Goal: Task Accomplishment & Management: Manage account settings

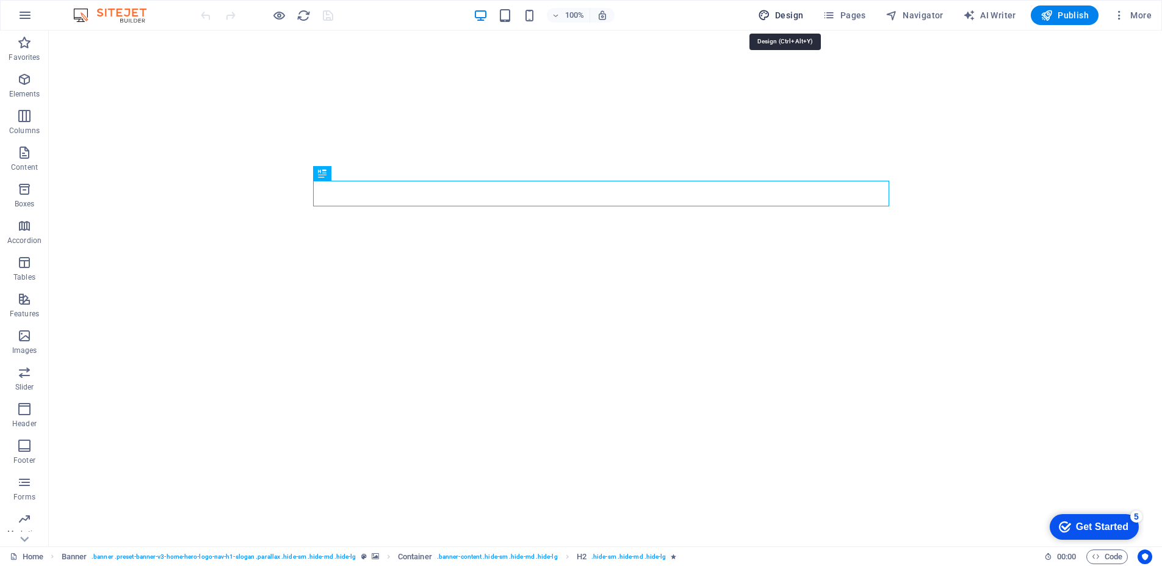
click at [784, 17] on span "Design" at bounding box center [781, 15] width 46 height 12
select select "px"
select select "200"
select select "px"
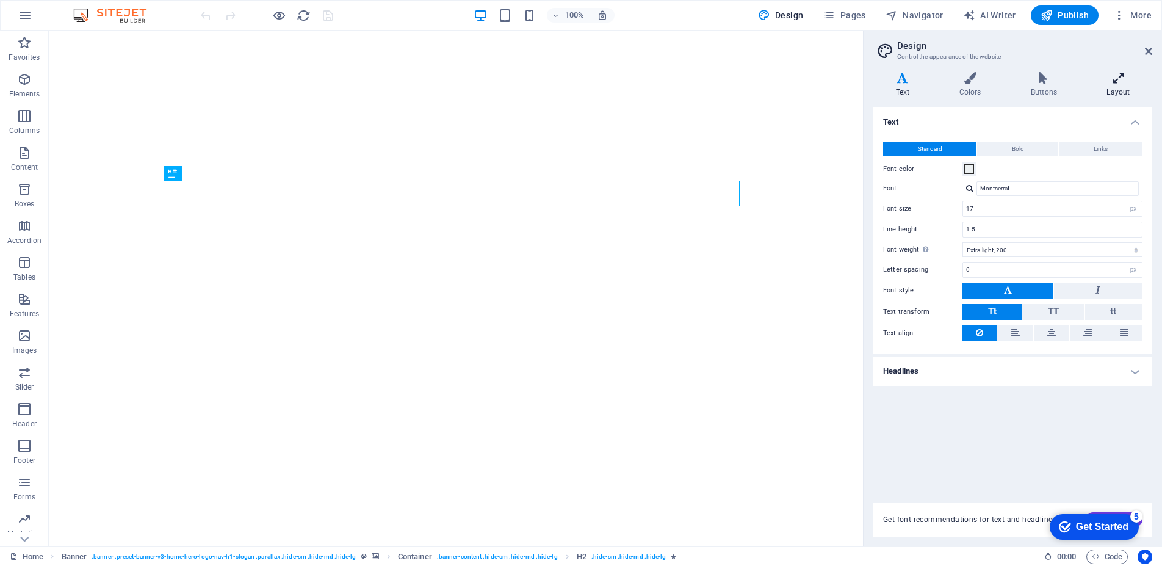
click at [1120, 90] on h4 "Layout" at bounding box center [1119, 85] width 68 height 26
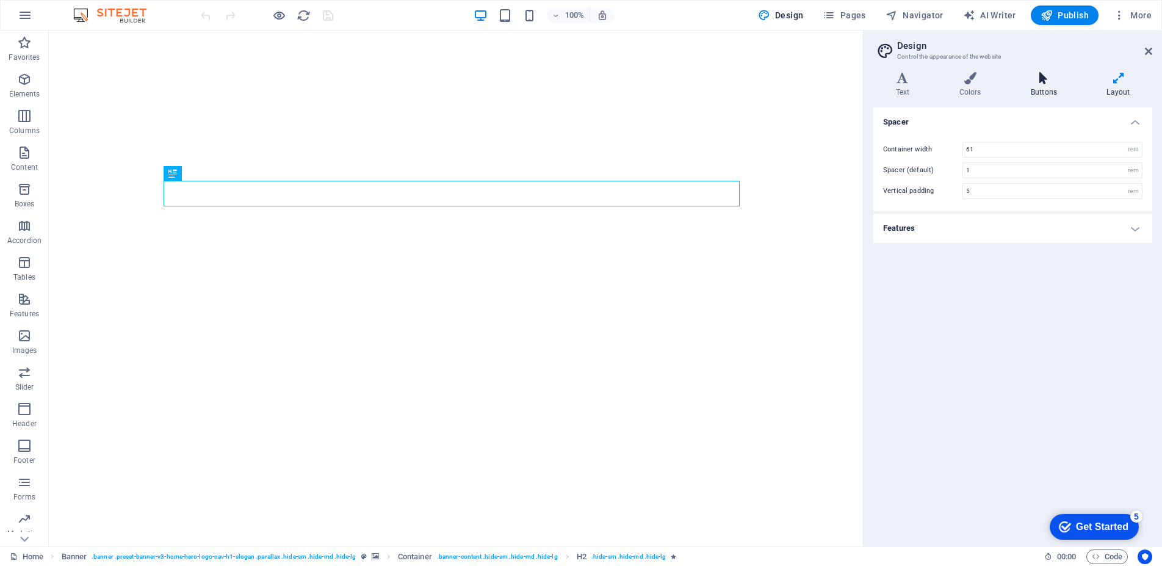
click at [1046, 86] on h4 "Buttons" at bounding box center [1046, 85] width 76 height 26
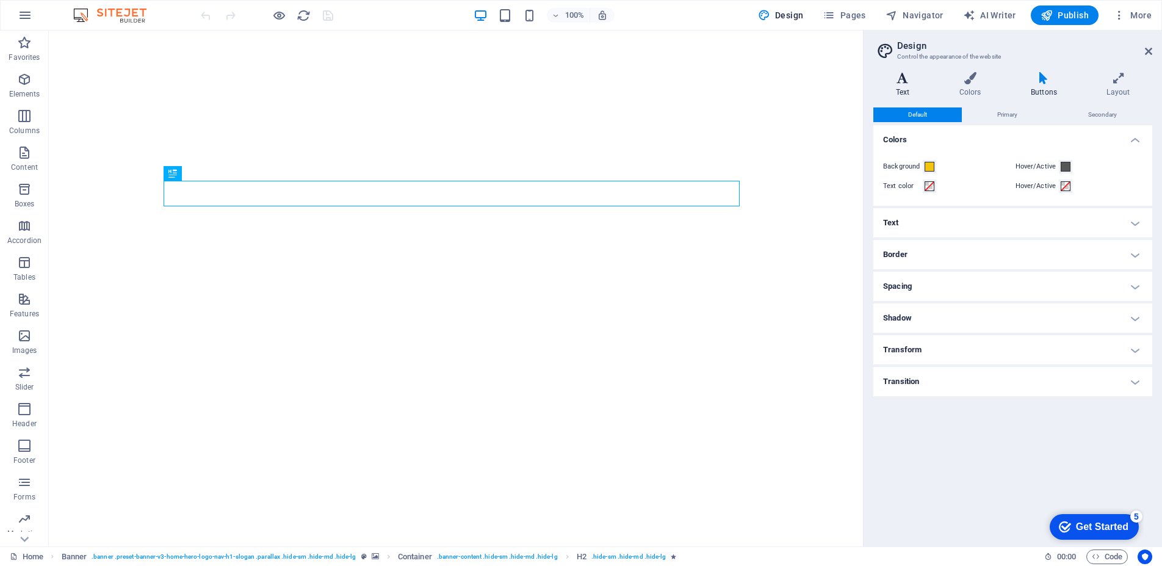
click at [908, 81] on icon at bounding box center [902, 78] width 59 height 12
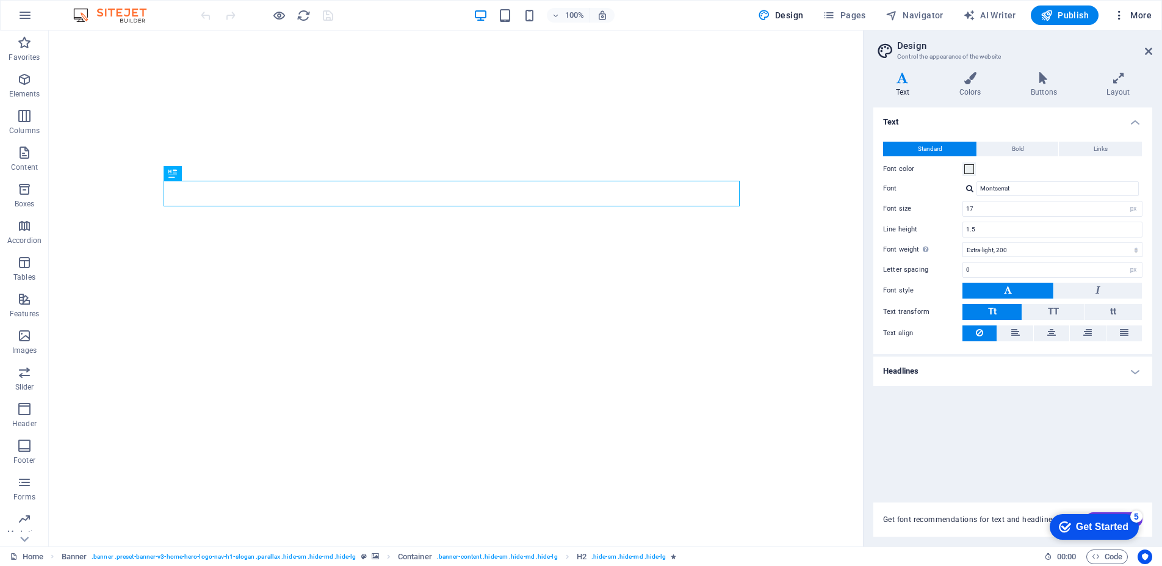
click at [1138, 16] on span "More" at bounding box center [1132, 15] width 38 height 12
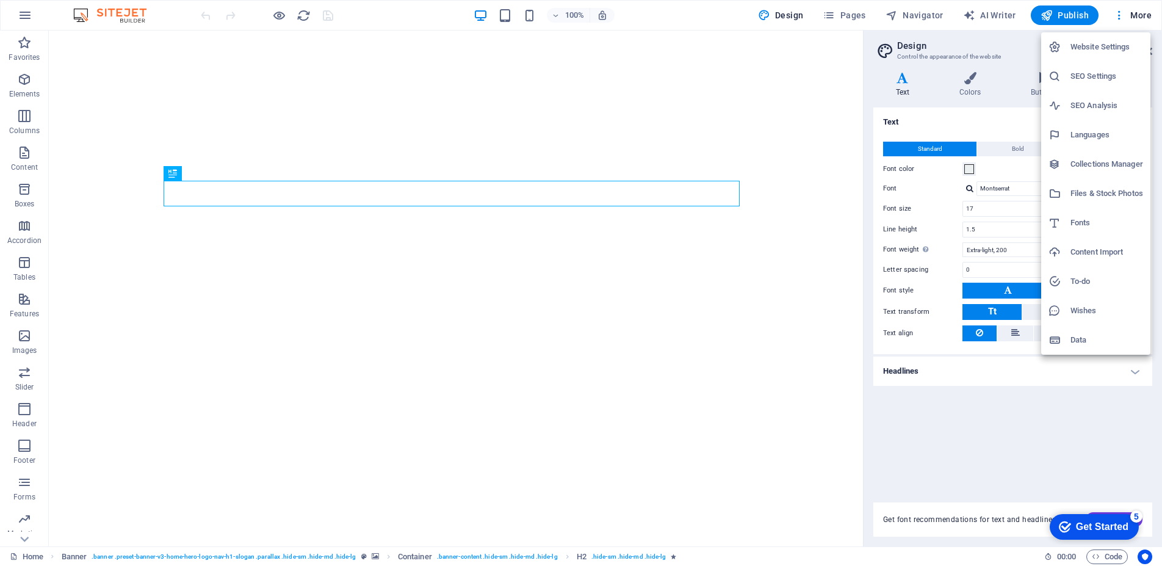
click at [1100, 79] on h6 "SEO Settings" at bounding box center [1107, 76] width 73 height 15
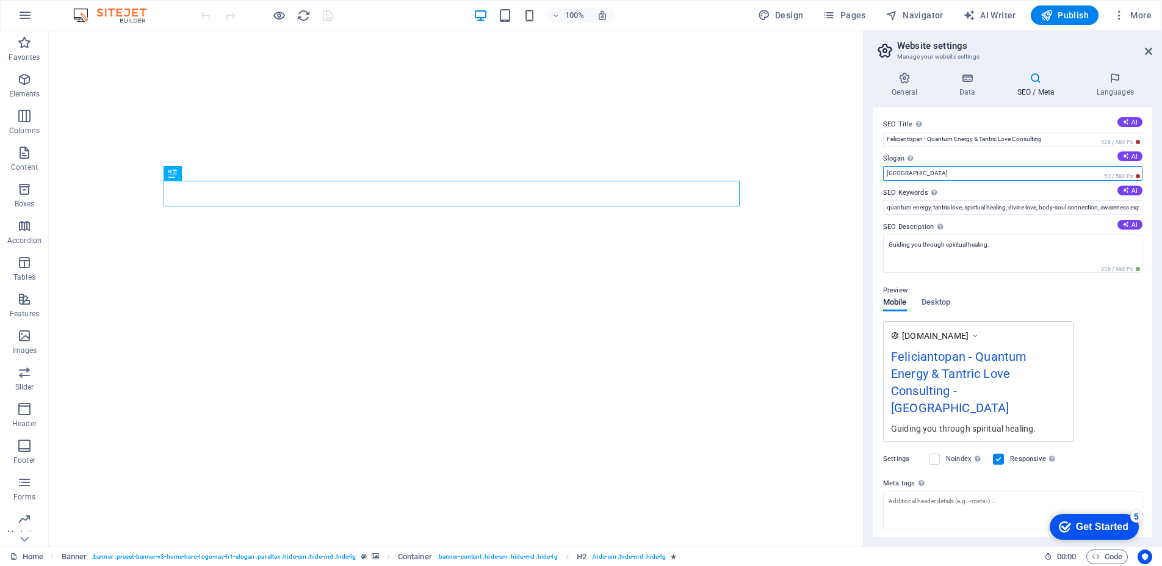
click at [1058, 170] on input "[GEOGRAPHIC_DATA]" at bounding box center [1012, 173] width 259 height 15
click at [1125, 157] on icon at bounding box center [1125, 156] width 7 height 7
type input "Transform Your Life Through Love and Energy"
click at [934, 300] on span "Desktop" at bounding box center [936, 303] width 29 height 17
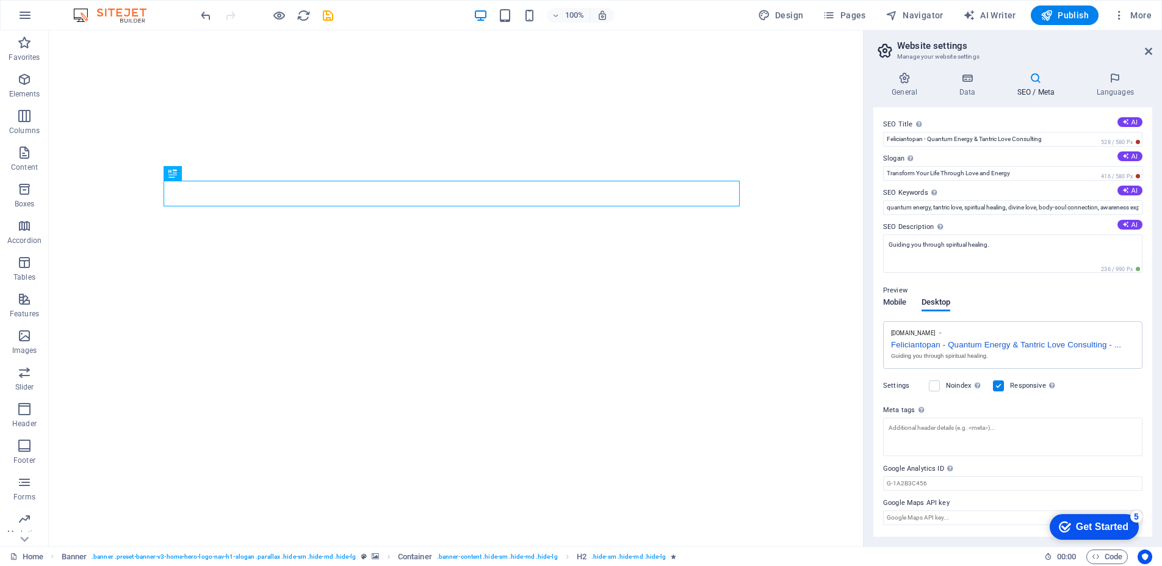
click at [894, 298] on span "Mobile" at bounding box center [895, 303] width 24 height 17
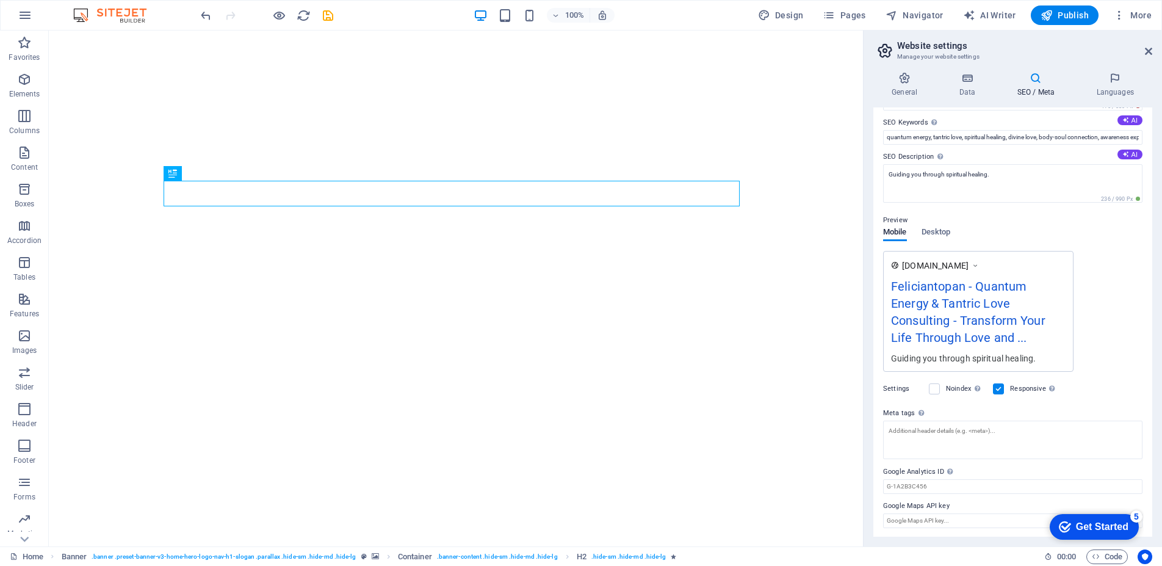
scroll to position [71, 0]
click at [948, 230] on span "Desktop" at bounding box center [936, 231] width 29 height 17
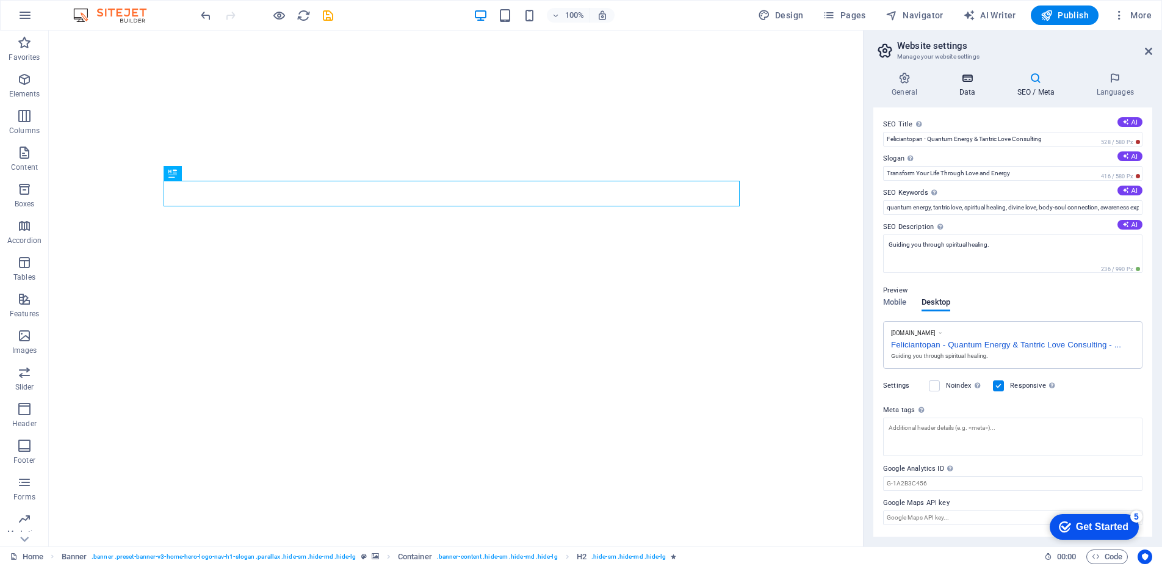
click at [966, 82] on icon at bounding box center [967, 78] width 53 height 12
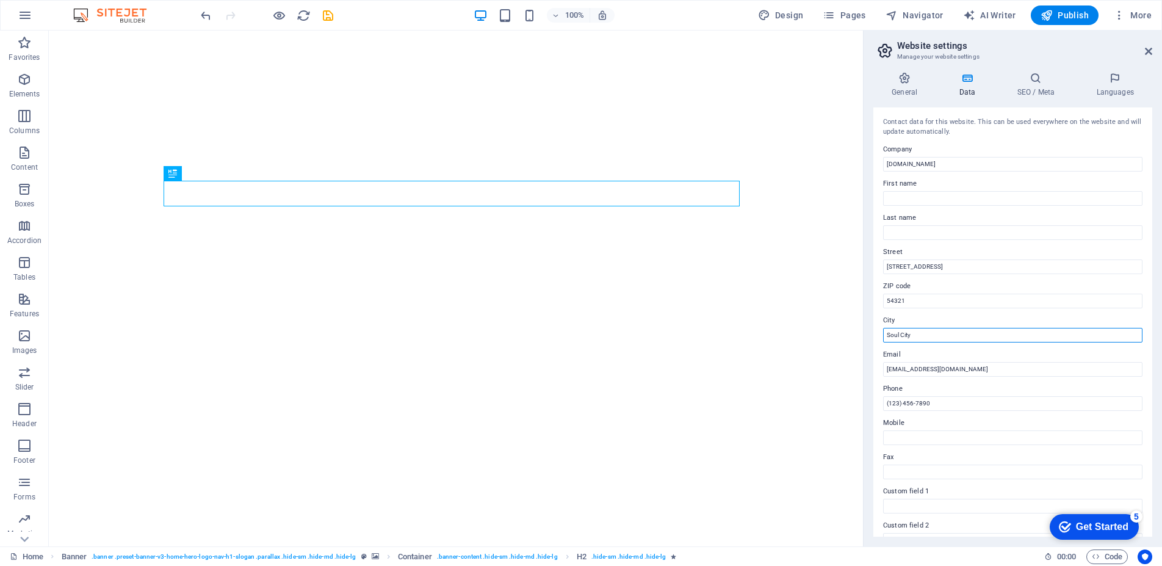
click at [959, 336] on input "Soul City" at bounding box center [1012, 335] width 259 height 15
drag, startPoint x: 953, startPoint y: 336, endPoint x: 878, endPoint y: 330, distance: 75.3
click at [878, 330] on div "Contact data for this website. This can be used everywhere on the website and w…" at bounding box center [1012, 321] width 279 height 429
type input "Timisoara"
type input "Felician"
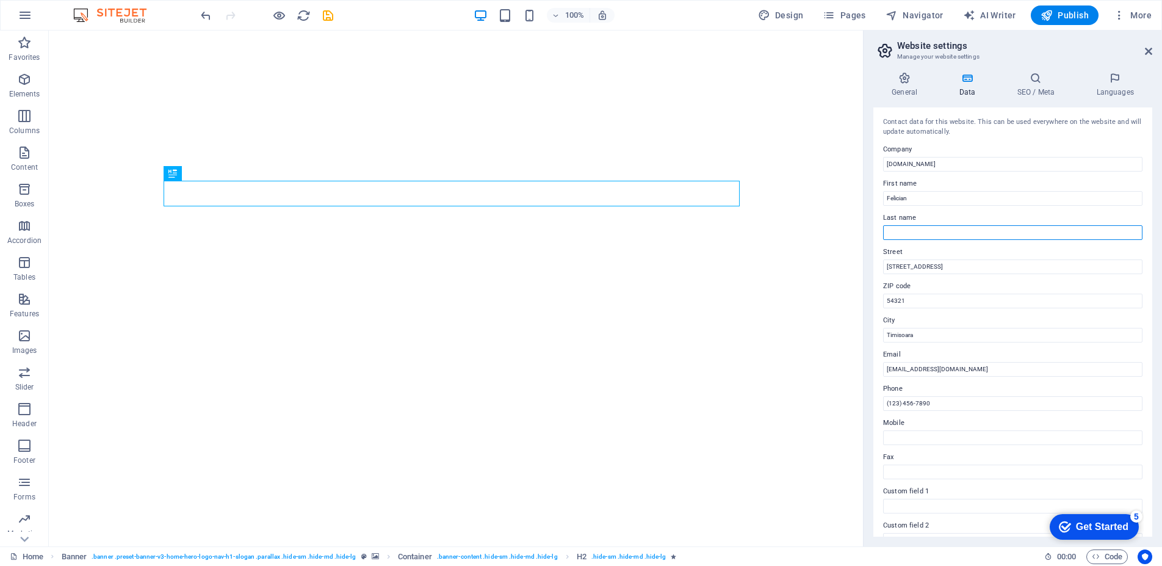
type input "Topan"
click at [950, 407] on input "(123) 456-7890" at bounding box center [1012, 403] width 259 height 15
click at [934, 299] on input "54321" at bounding box center [1012, 301] width 259 height 15
type input "5"
click at [930, 305] on input "ZIP code" at bounding box center [1012, 301] width 259 height 15
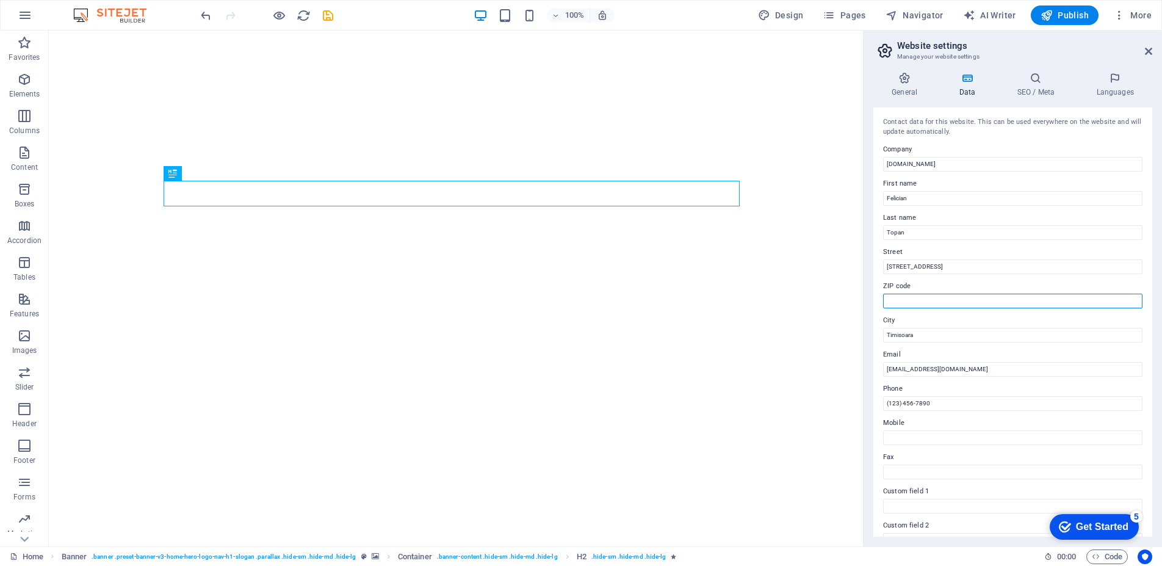
type input "300706"
click at [931, 267] on input "[STREET_ADDRESS]" at bounding box center [1012, 266] width 259 height 15
drag, startPoint x: 938, startPoint y: 267, endPoint x: 877, endPoint y: 264, distance: 61.1
click at [877, 264] on div "Contact data for this website. This can be used everywhere on the website and w…" at bounding box center [1012, 321] width 279 height 429
click at [952, 269] on input "Orion 14, Ap 13" at bounding box center [1012, 266] width 259 height 15
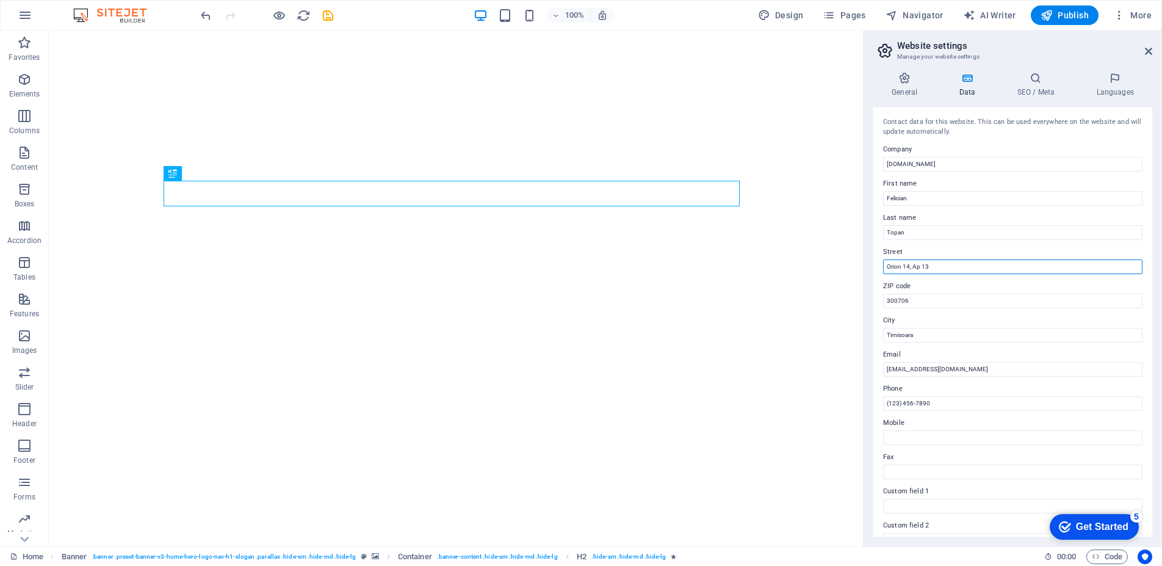
type input "Orion 14"
click at [953, 164] on input "[DOMAIN_NAME]" at bounding box center [1012, 164] width 259 height 15
click at [1039, 83] on h4 "SEO / Meta" at bounding box center [1038, 85] width 79 height 26
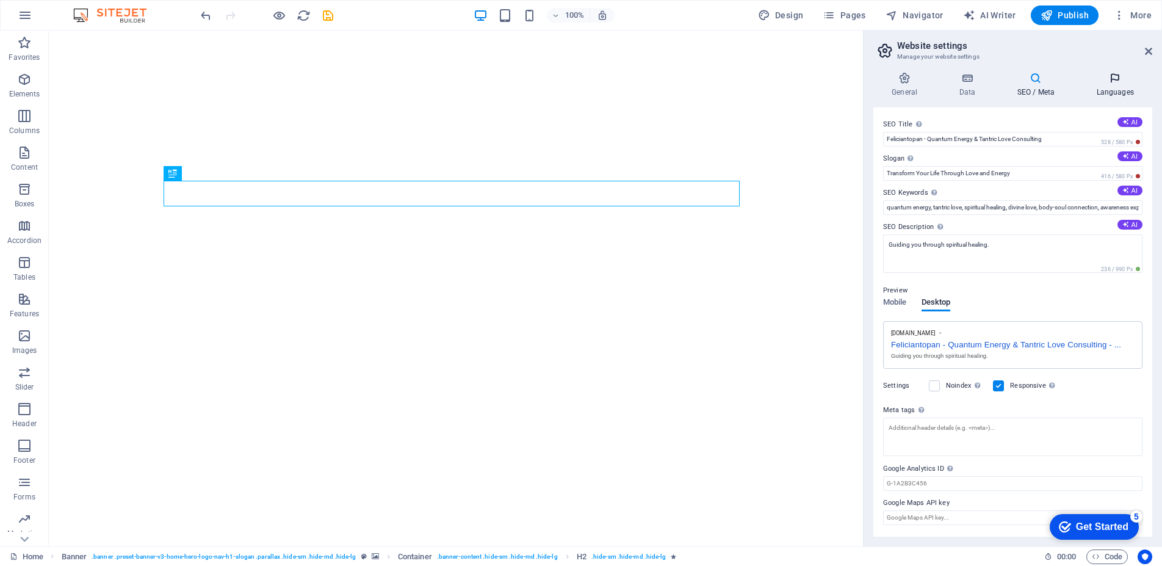
click at [1117, 95] on h4 "Languages" at bounding box center [1115, 85] width 74 height 26
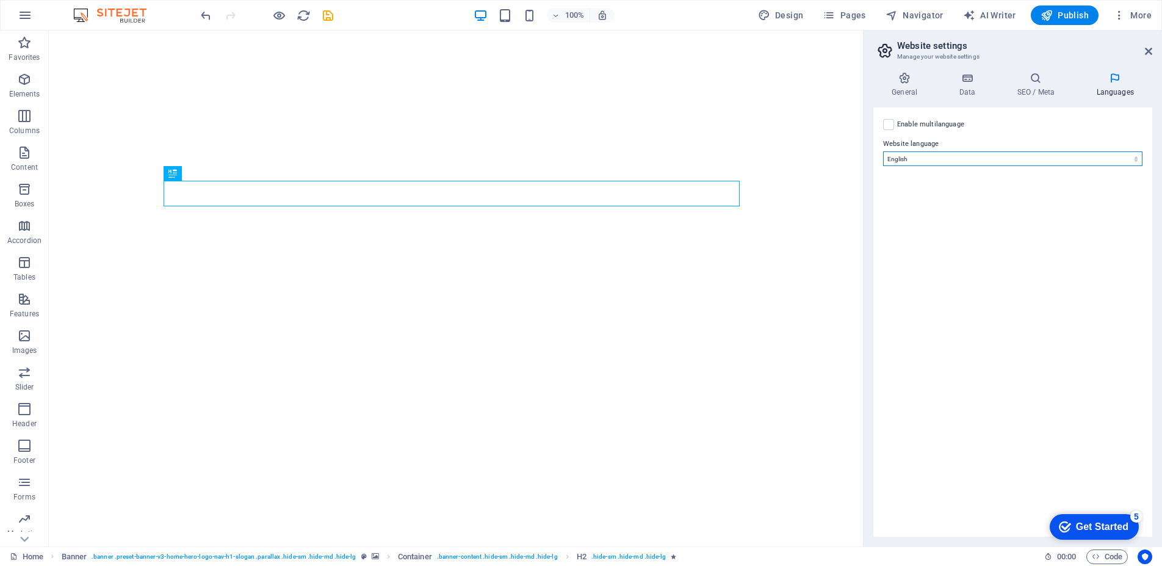
click at [1117, 153] on select "Abkhazian Afar Afrikaans Akan Albanian Amharic Arabic Aragonese Armenian Assame…" at bounding box center [1012, 158] width 259 height 15
select select "131"
click at [883, 151] on select "Abkhazian Afar Afrikaans Akan Albanian Amharic Arabic Aragonese Armenian Assame…" at bounding box center [1012, 158] width 259 height 15
